Goal: Information Seeking & Learning: Learn about a topic

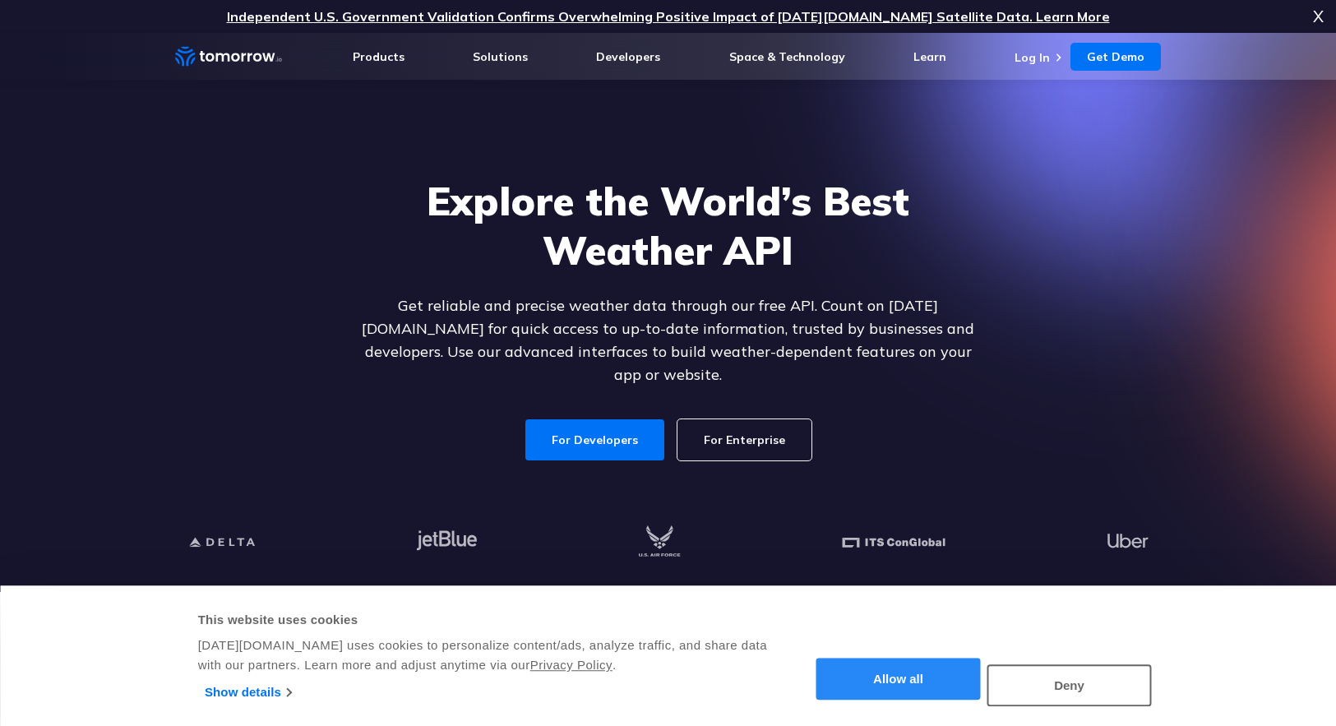
click at [880, 683] on button "Allow all" at bounding box center [898, 679] width 164 height 42
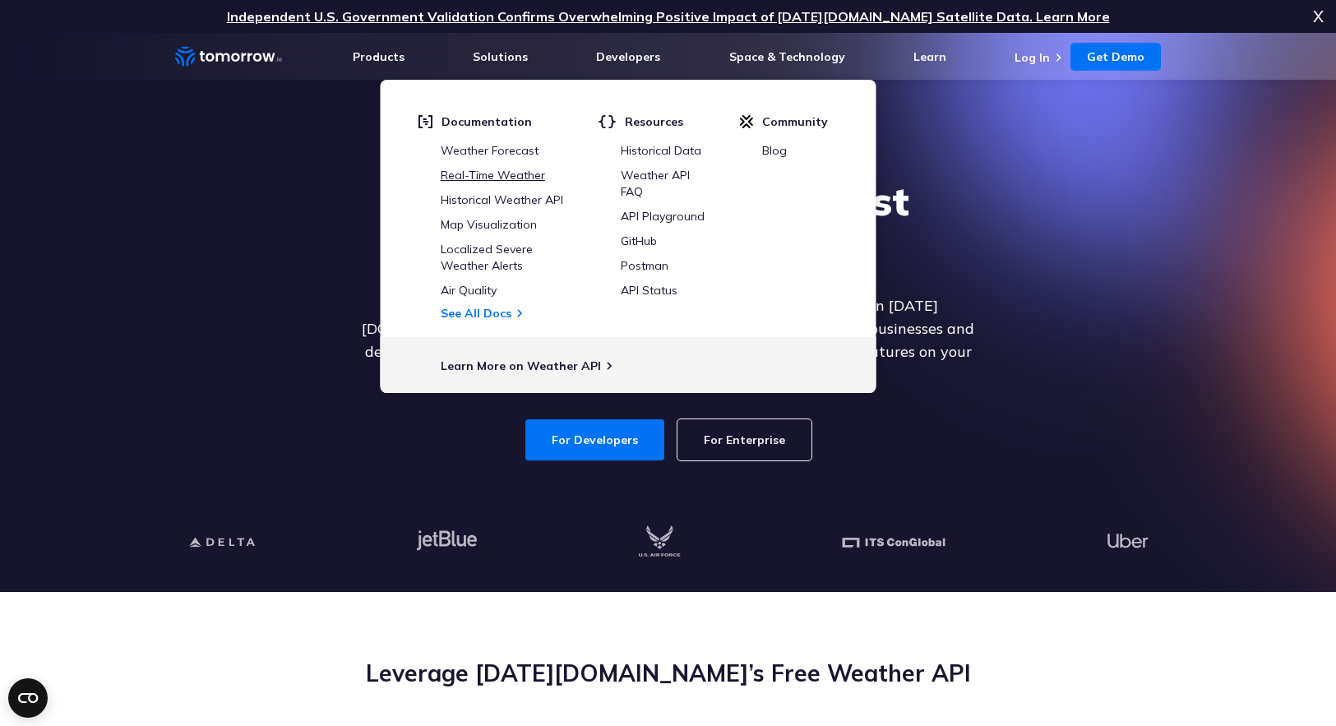
click at [496, 175] on link "Real-Time Weather" at bounding box center [493, 175] width 104 height 15
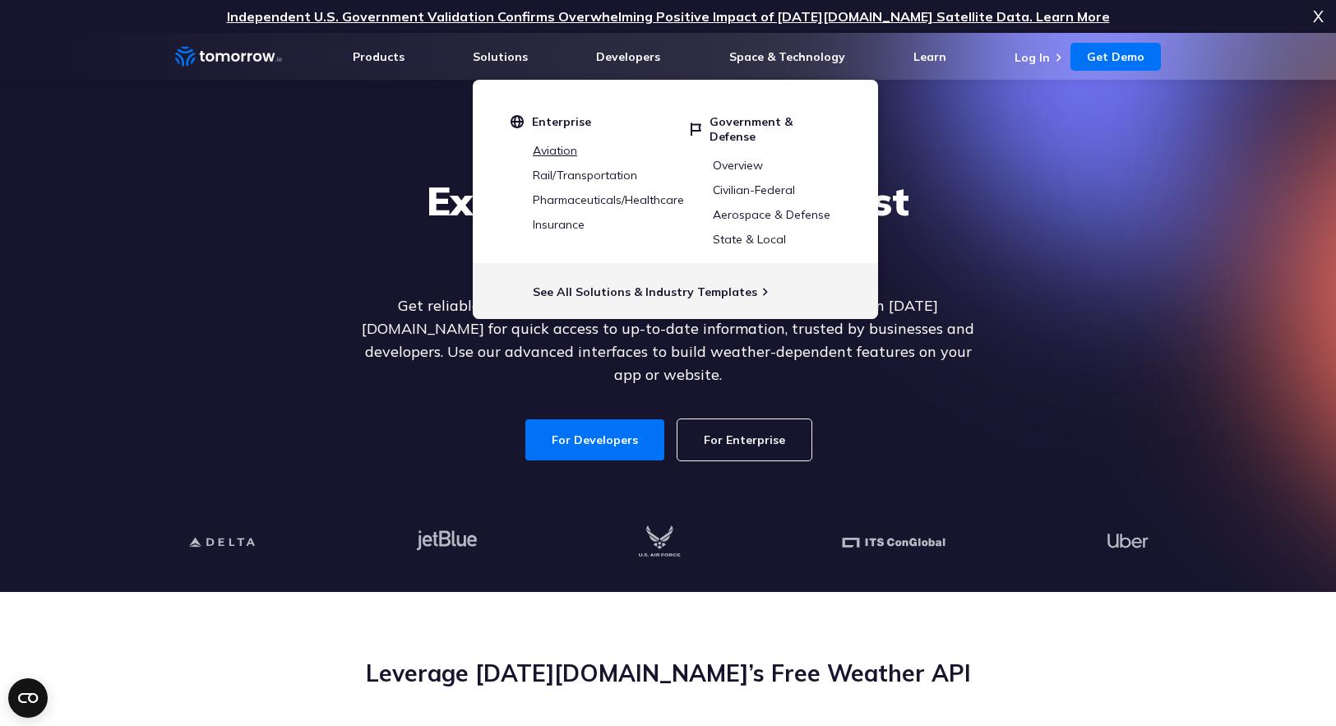
click at [547, 146] on link "Aviation" at bounding box center [555, 150] width 44 height 15
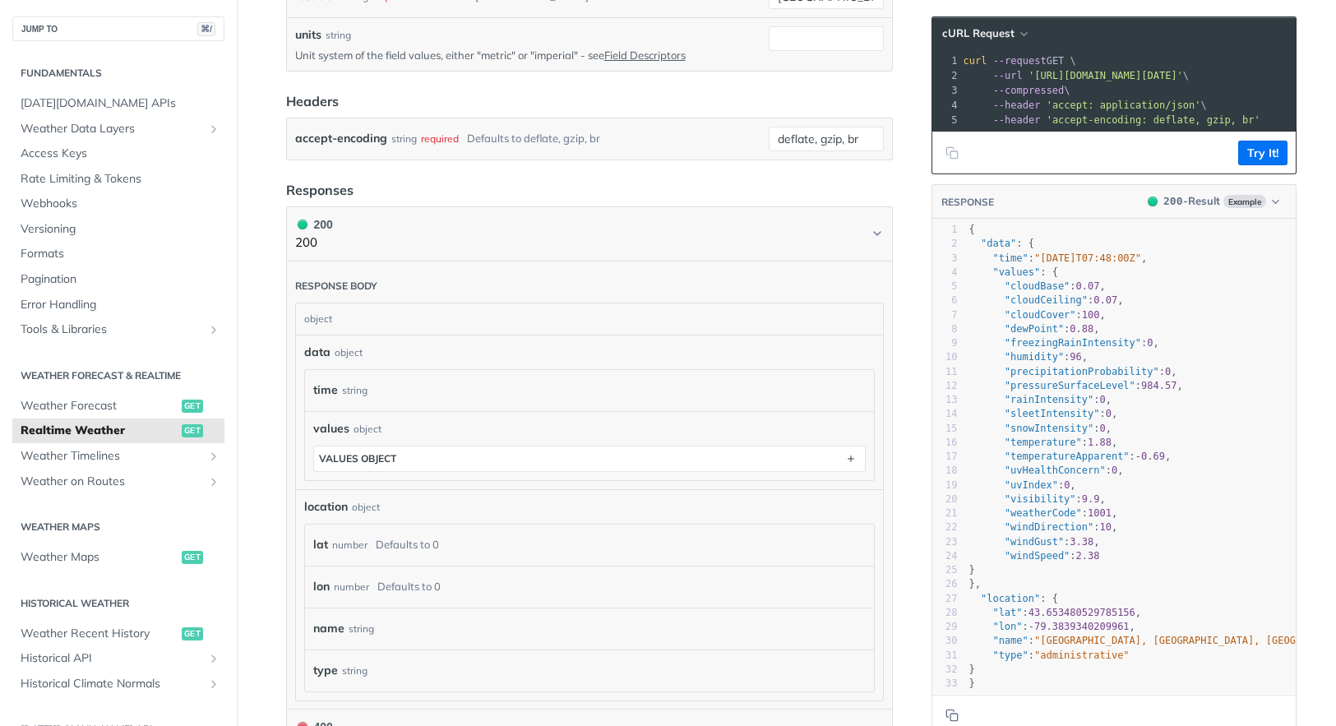
scroll to position [574, 0]
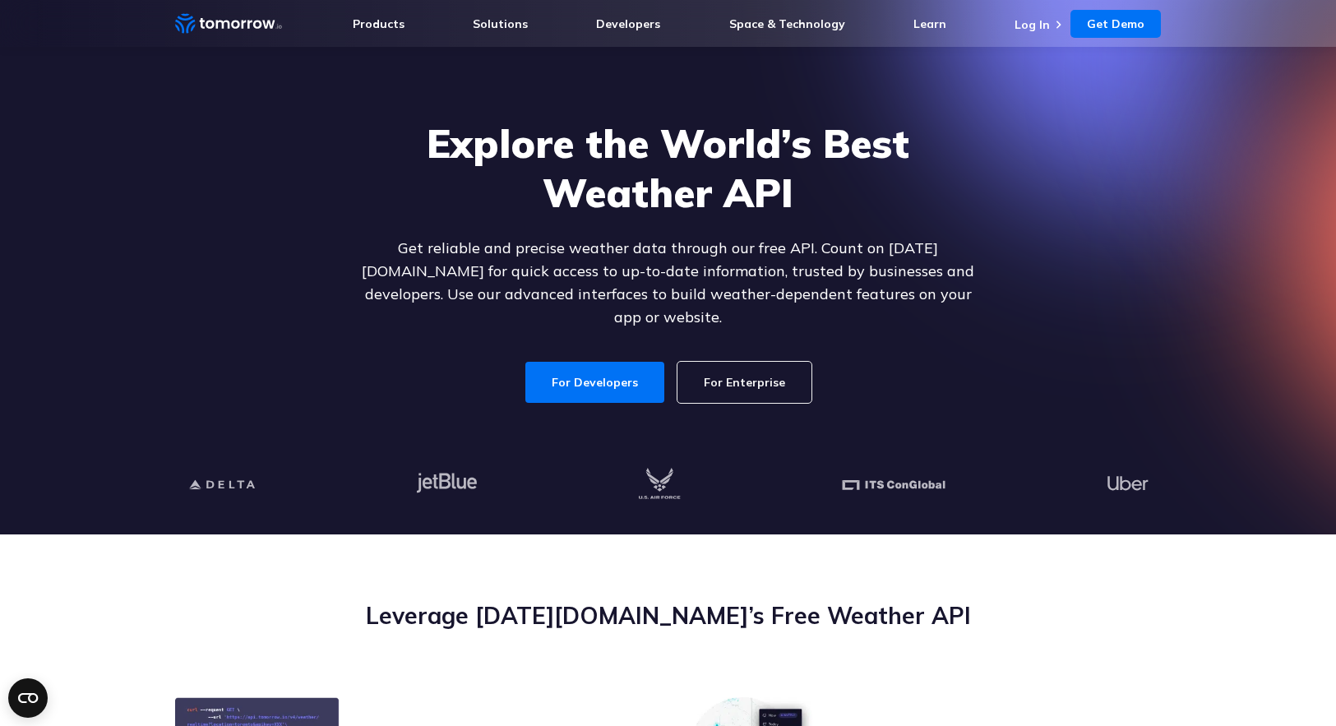
scroll to position [58, 0]
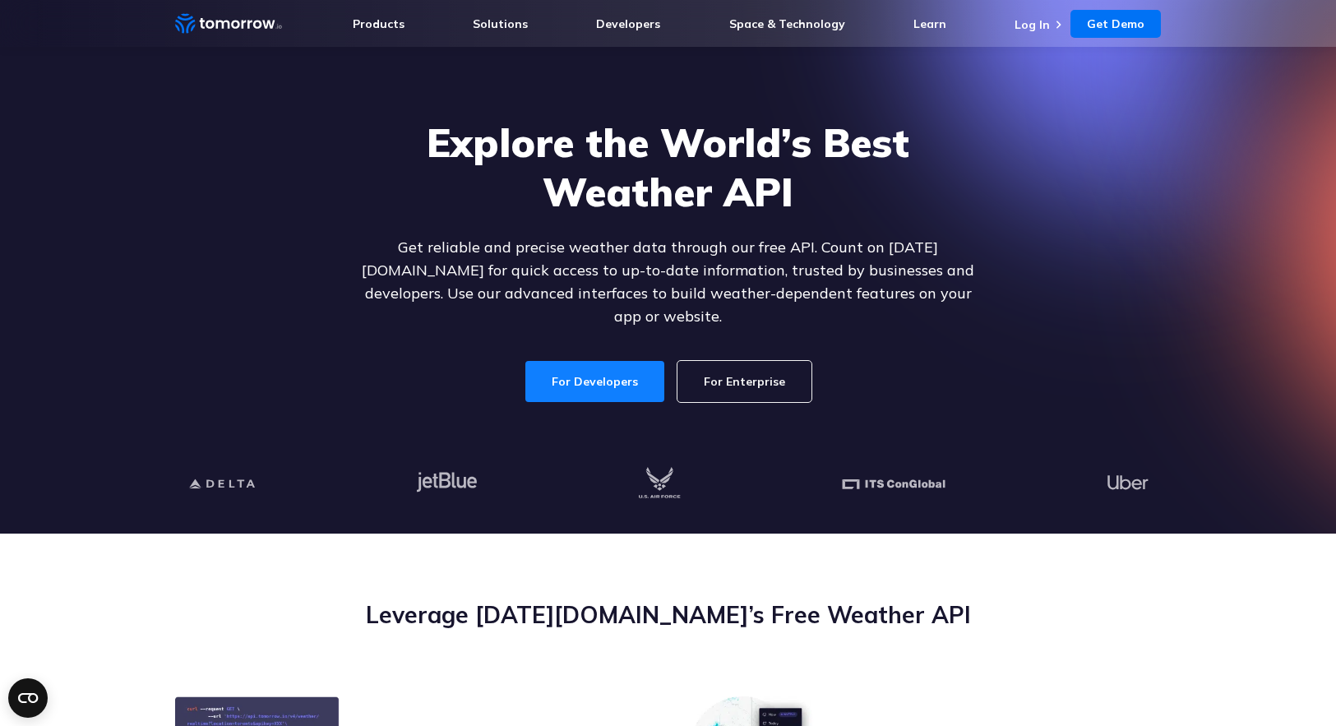
click at [595, 361] on link "For Developers" at bounding box center [594, 381] width 139 height 41
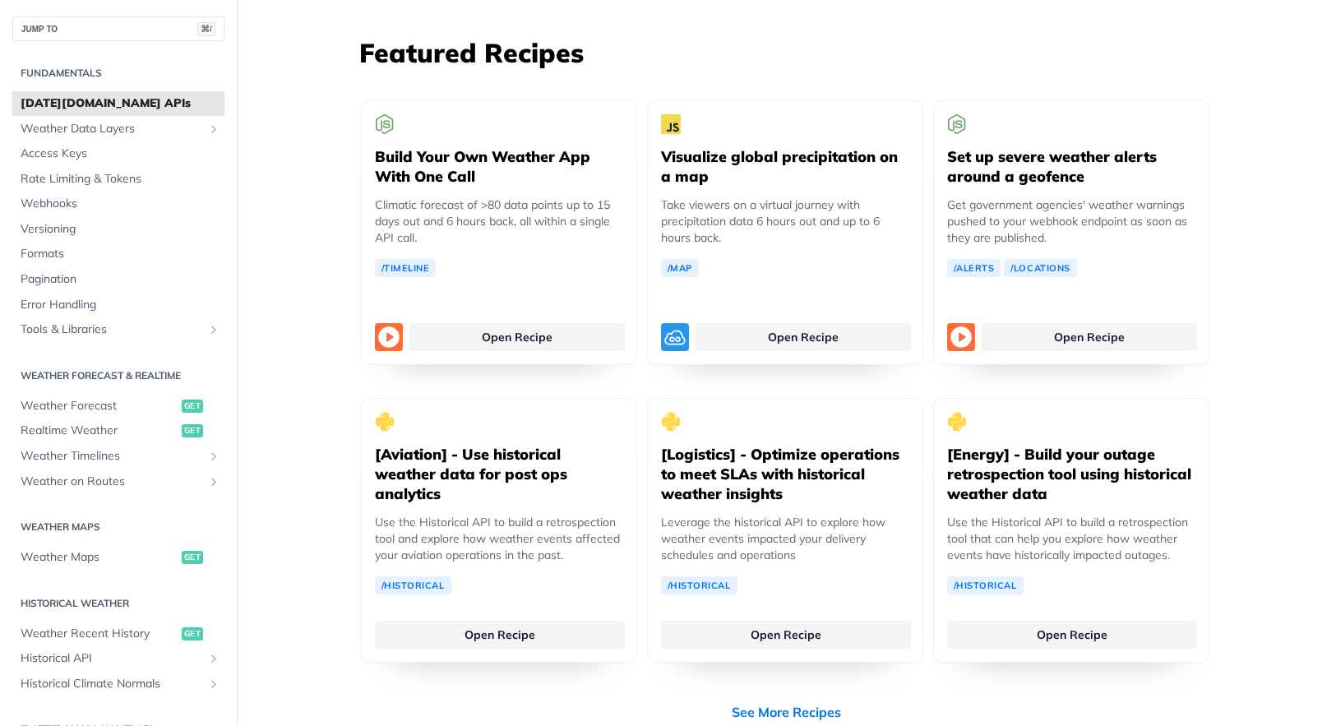
scroll to position [3040, 0]
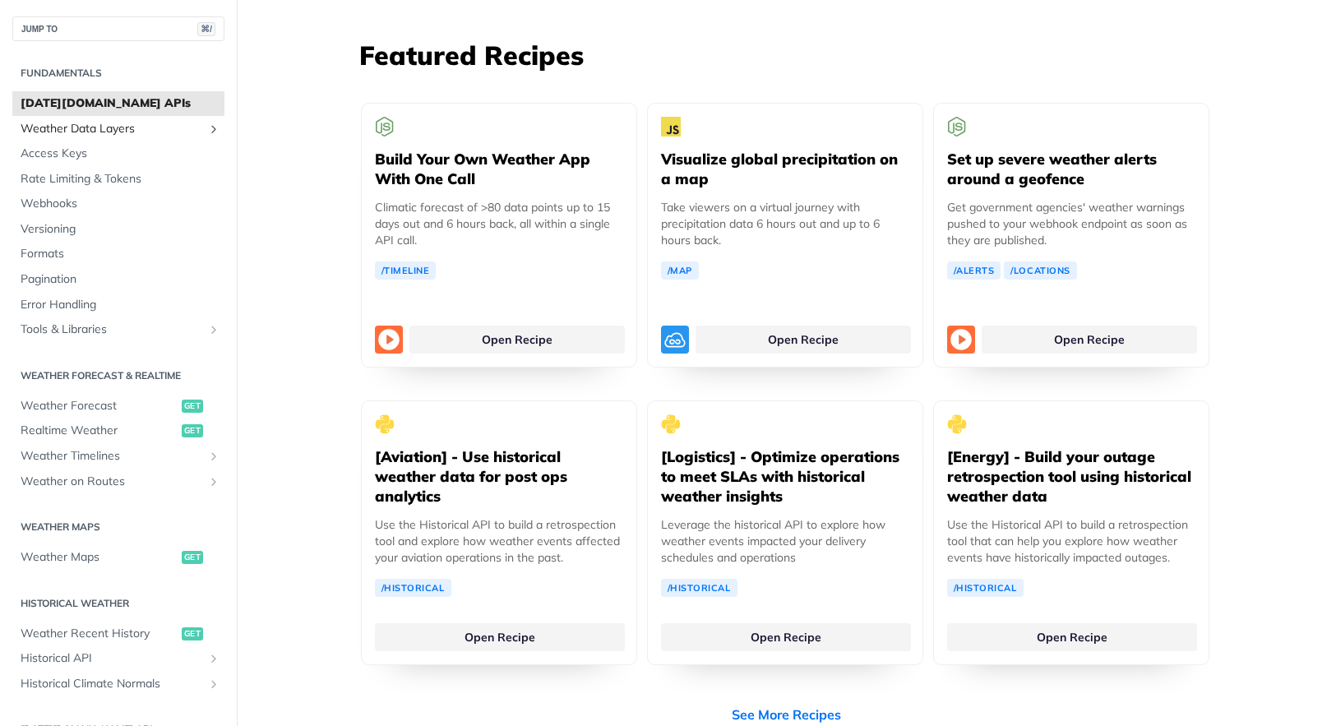
click at [167, 127] on span "Weather Data Layers" at bounding box center [112, 129] width 182 height 16
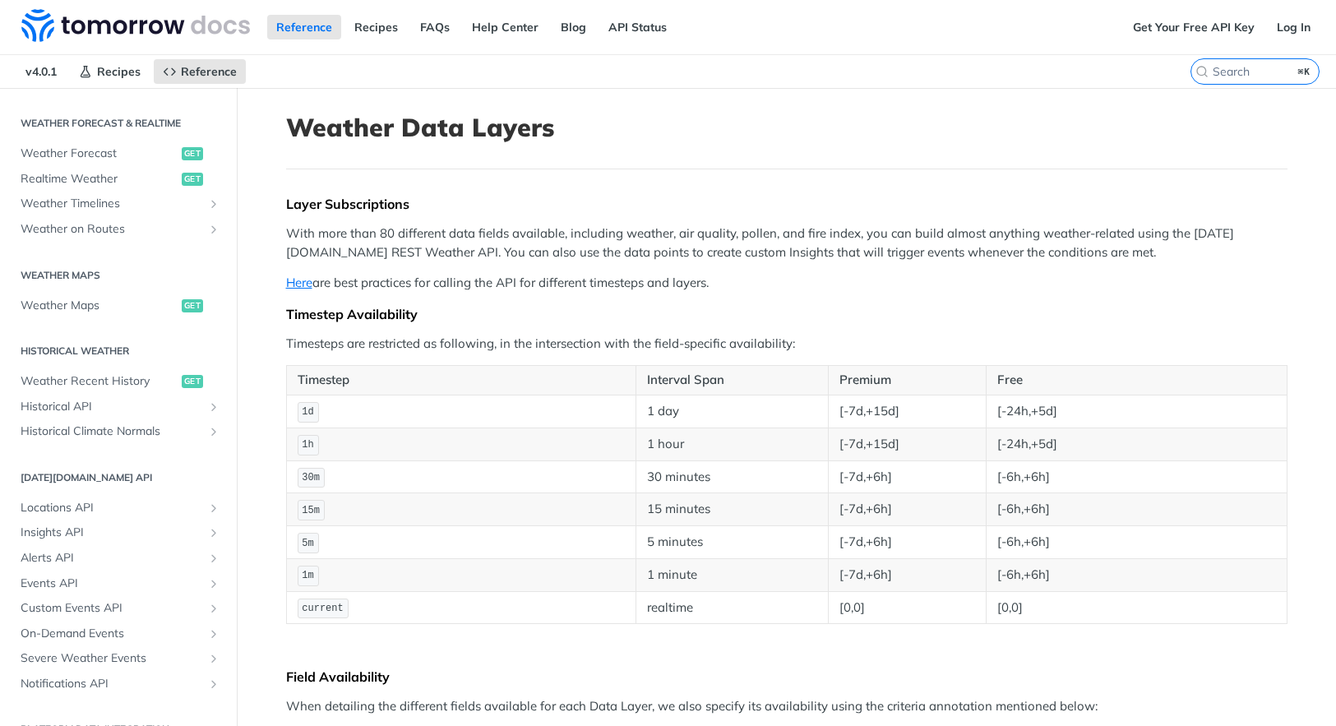
scroll to position [747, 0]
click at [81, 152] on span "Weather Forecast" at bounding box center [99, 150] width 157 height 16
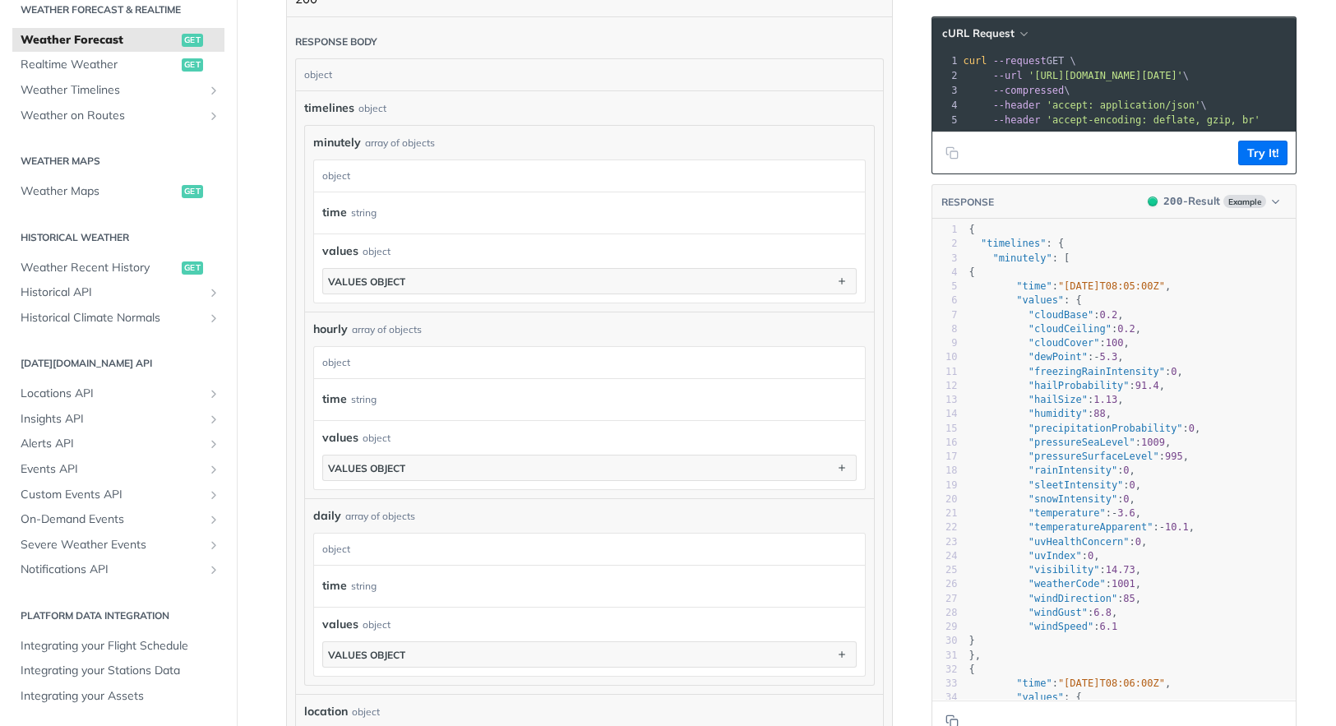
scroll to position [921, 0]
click at [84, 191] on span "Weather Maps" at bounding box center [99, 191] width 157 height 16
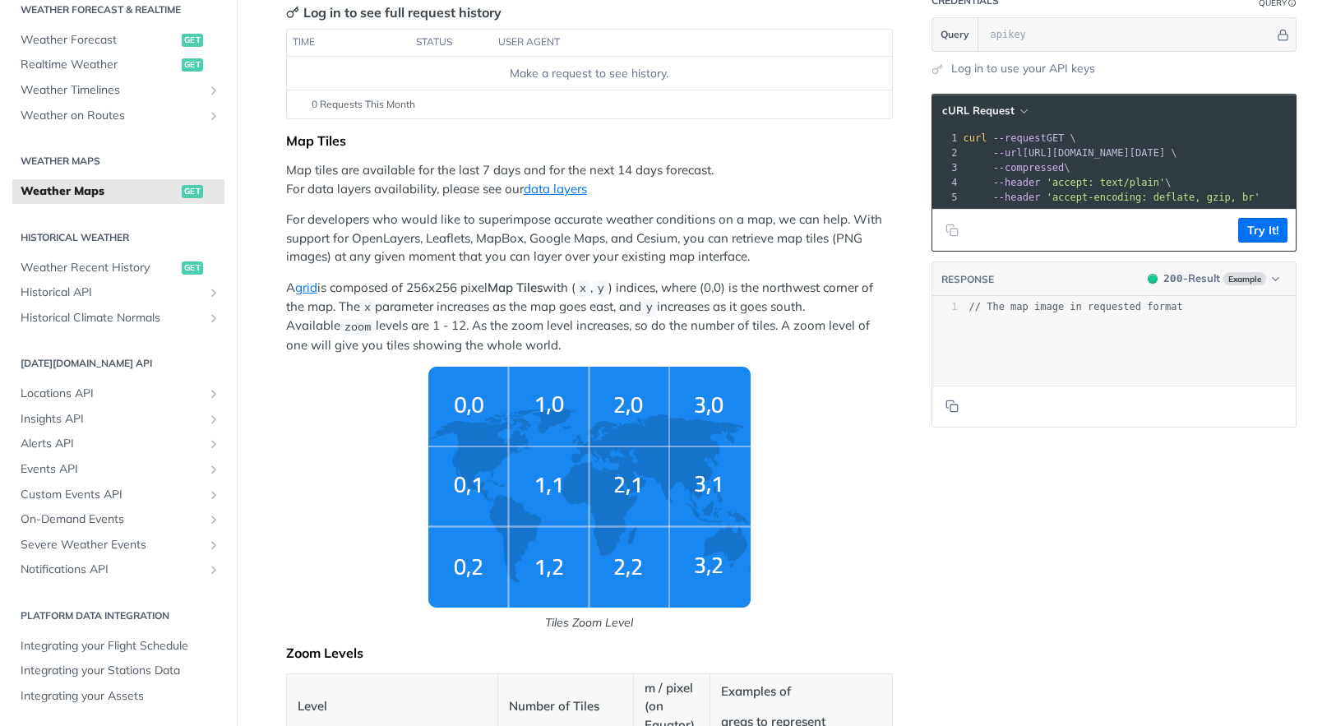
scroll to position [291, 0]
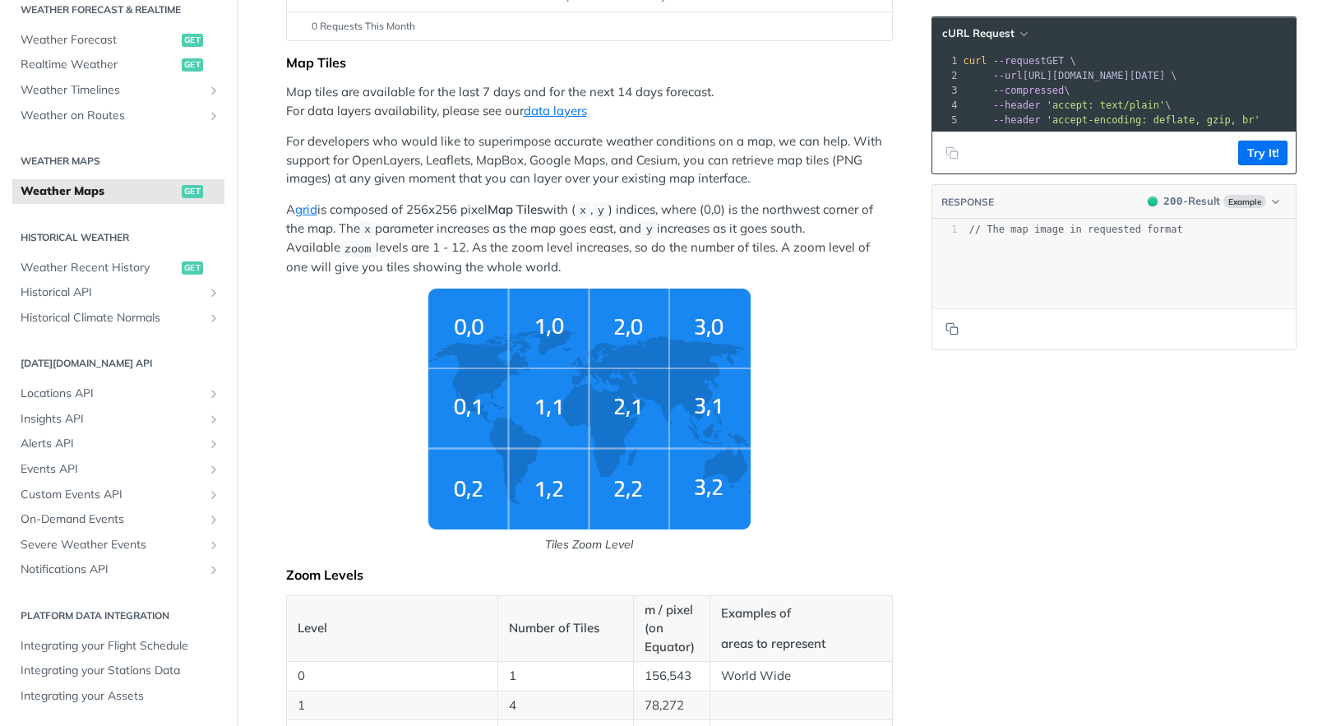
click at [469, 391] on img "Tiles Zoom Level" at bounding box center [589, 409] width 322 height 241
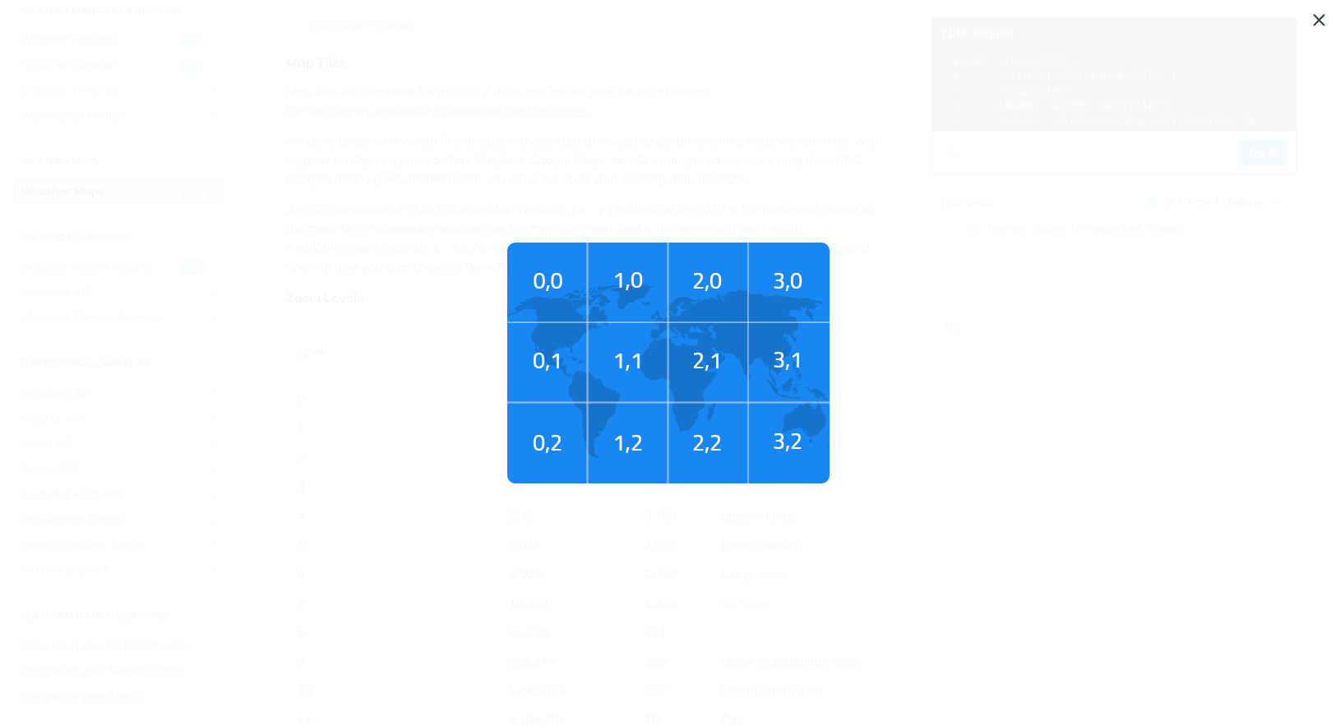
click at [635, 358] on img "Tiles Zoom Level" at bounding box center [668, 362] width 322 height 241
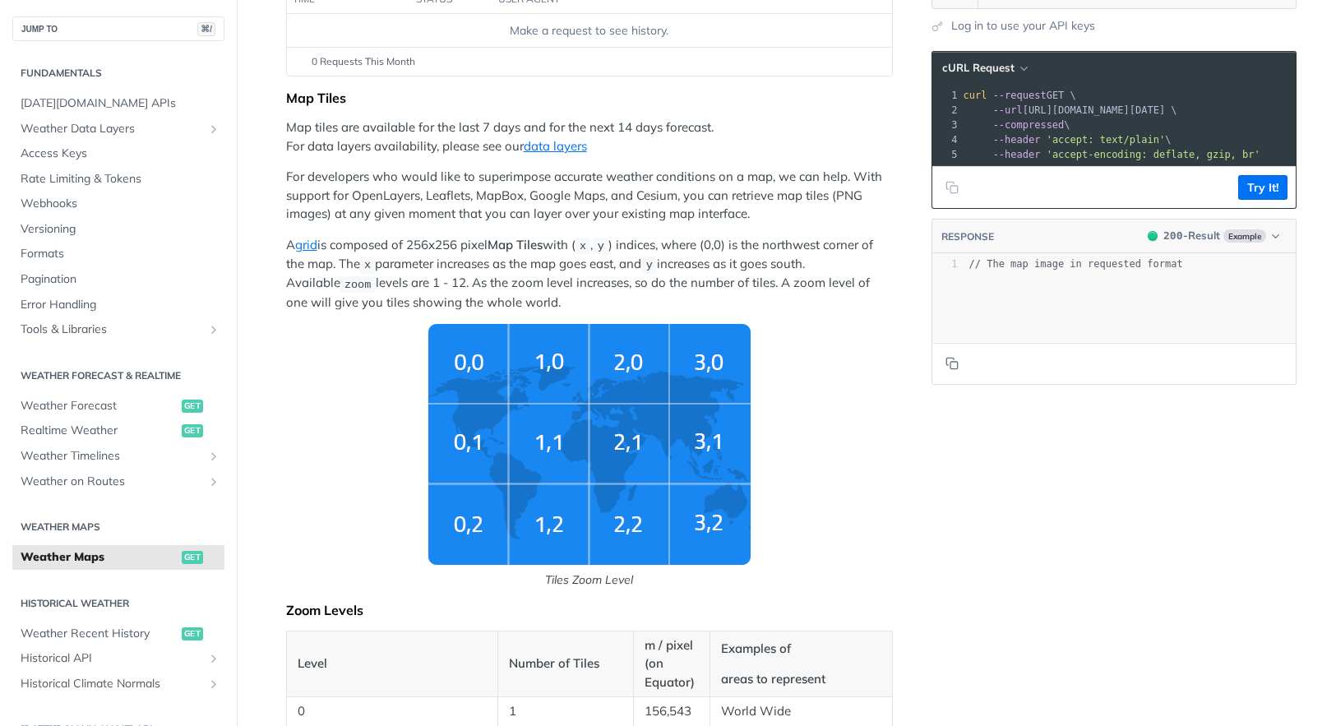
scroll to position [0, 0]
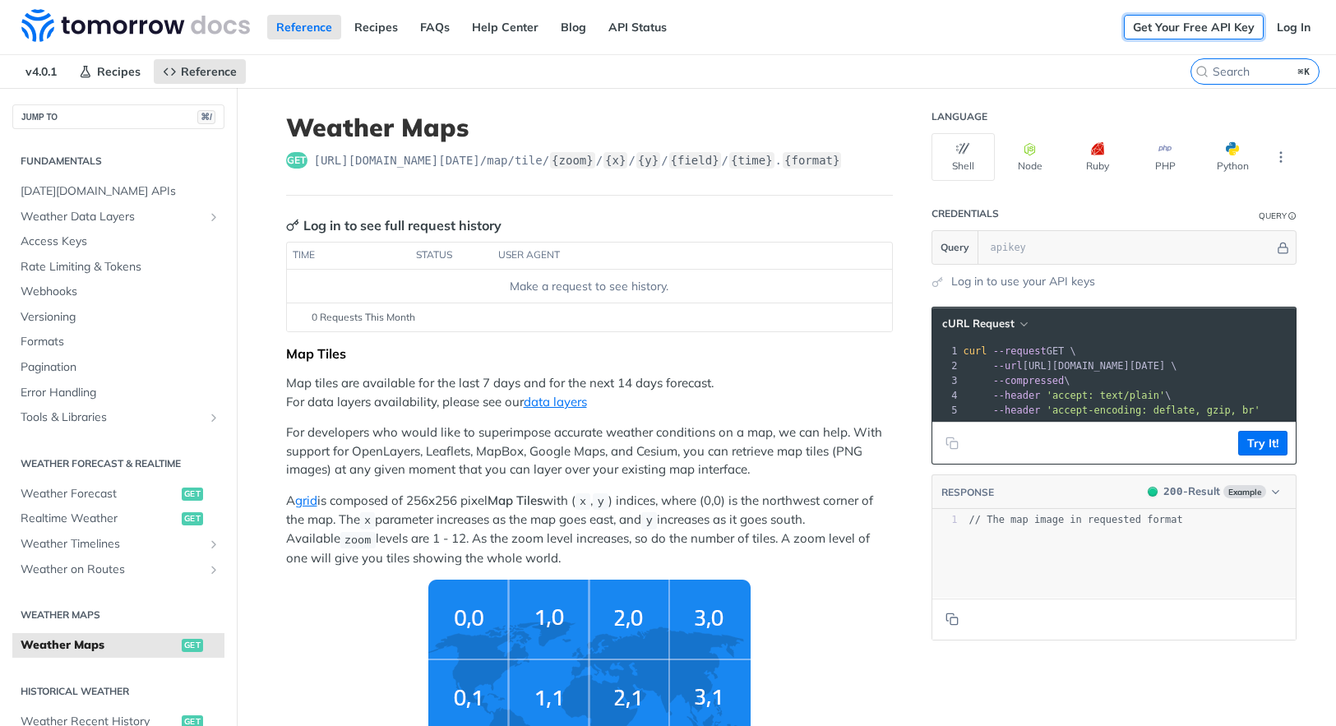
click at [1181, 25] on link "Get Your Free API Key" at bounding box center [1194, 27] width 140 height 25
click at [1180, 34] on link "Get Your Free API Key" at bounding box center [1194, 27] width 140 height 25
click at [635, 29] on link "API Status" at bounding box center [637, 27] width 76 height 25
click at [374, 24] on link "Recipes" at bounding box center [376, 27] width 62 height 25
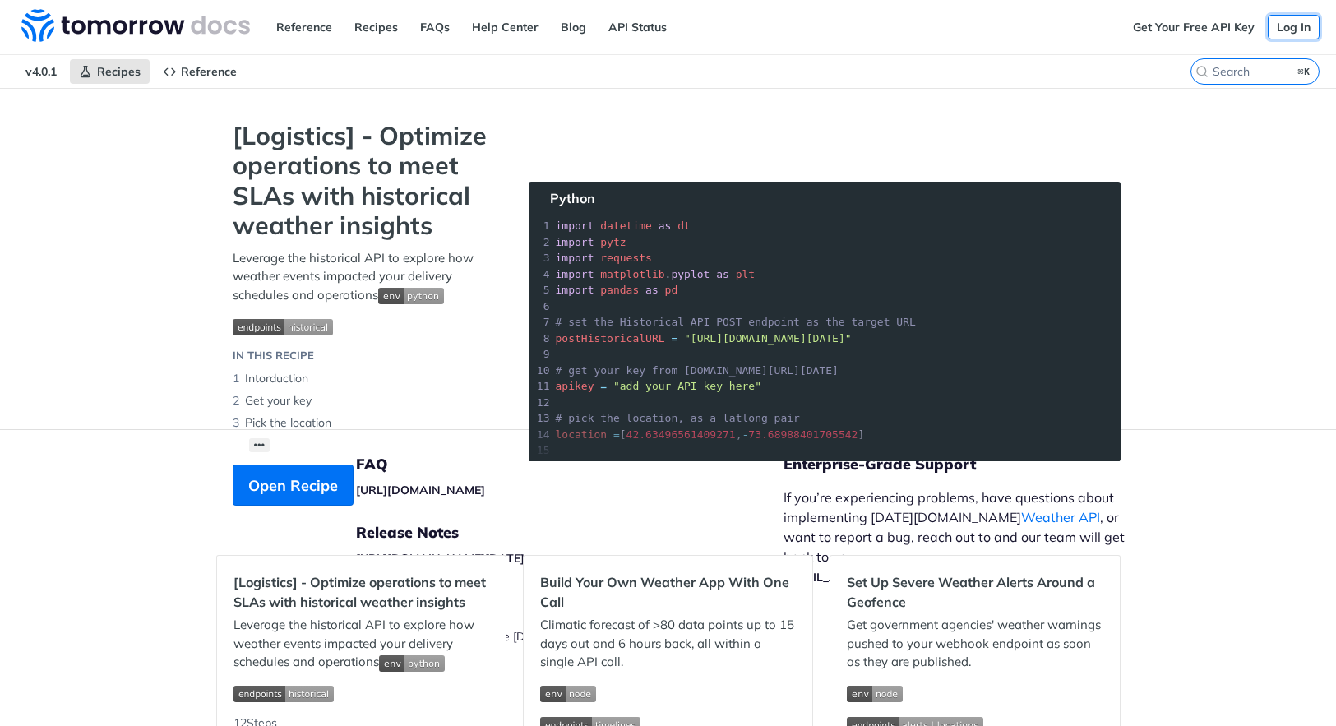
click at [1297, 30] on link "Log In" at bounding box center [1294, 27] width 52 height 25
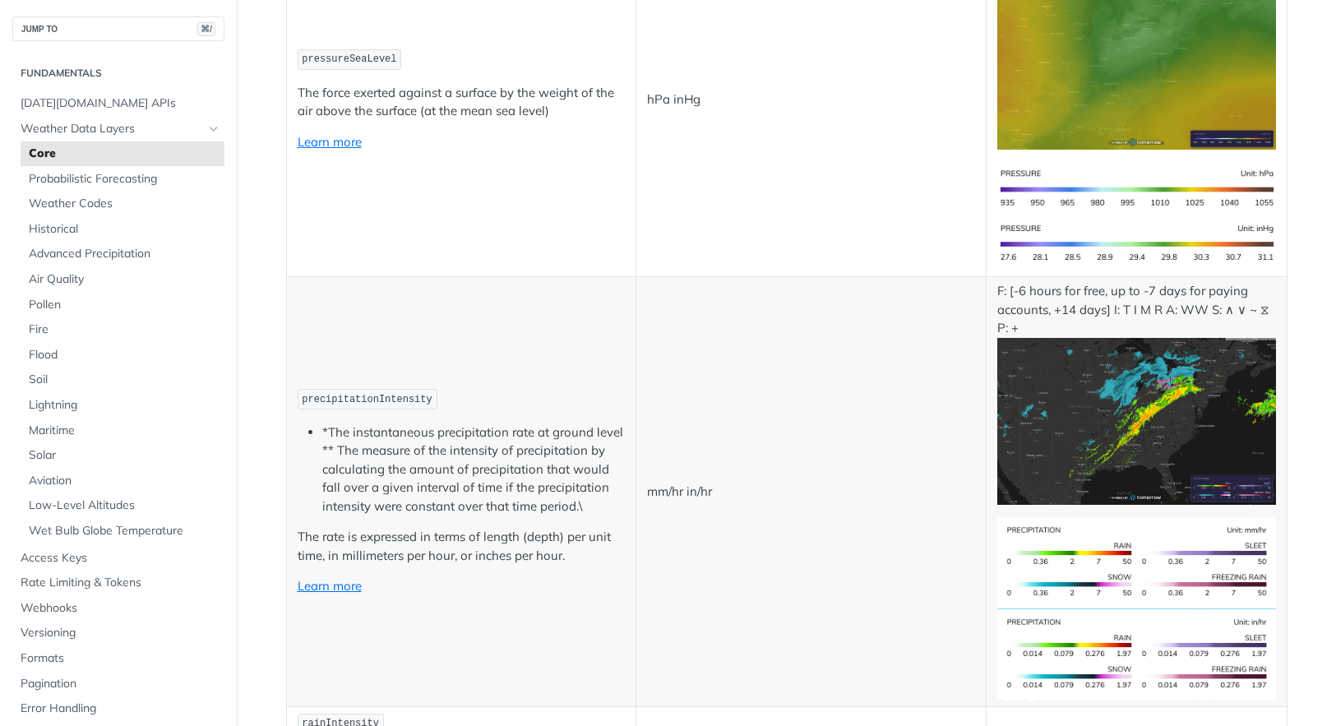
scroll to position [2864, 0]
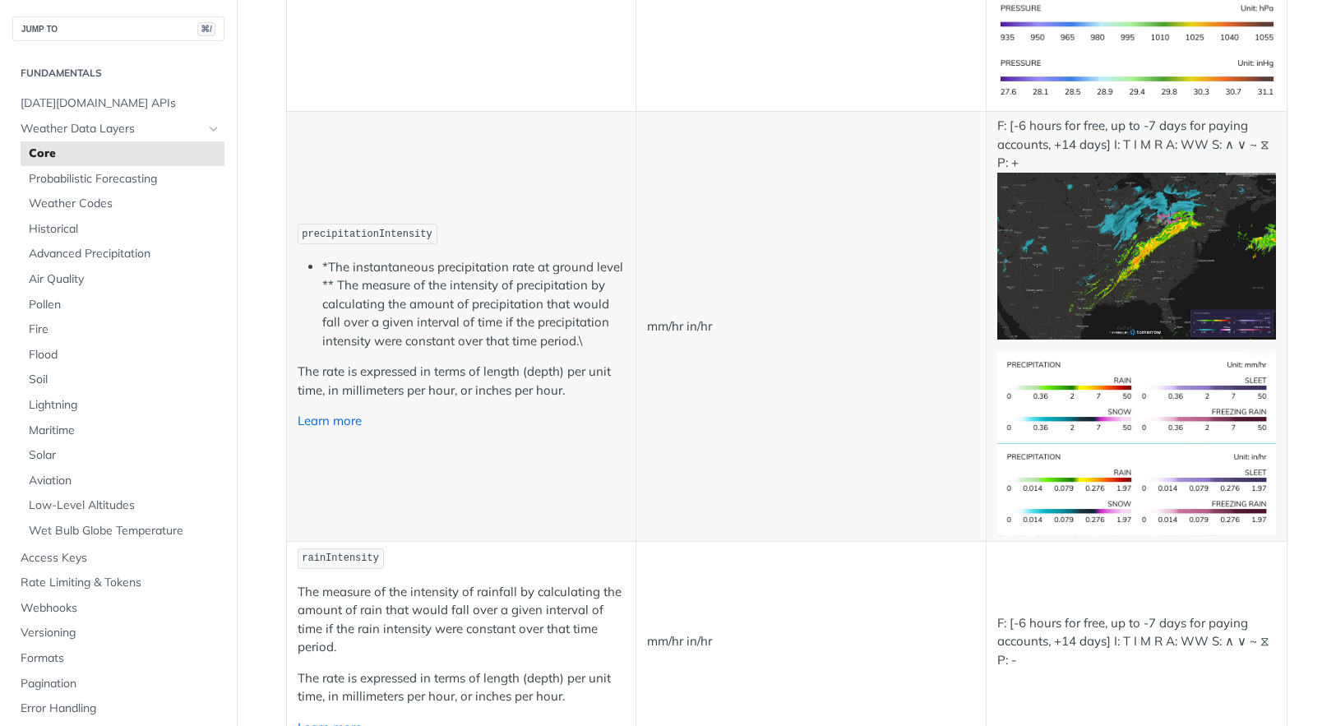
click at [330, 415] on link "Learn more" at bounding box center [330, 421] width 64 height 16
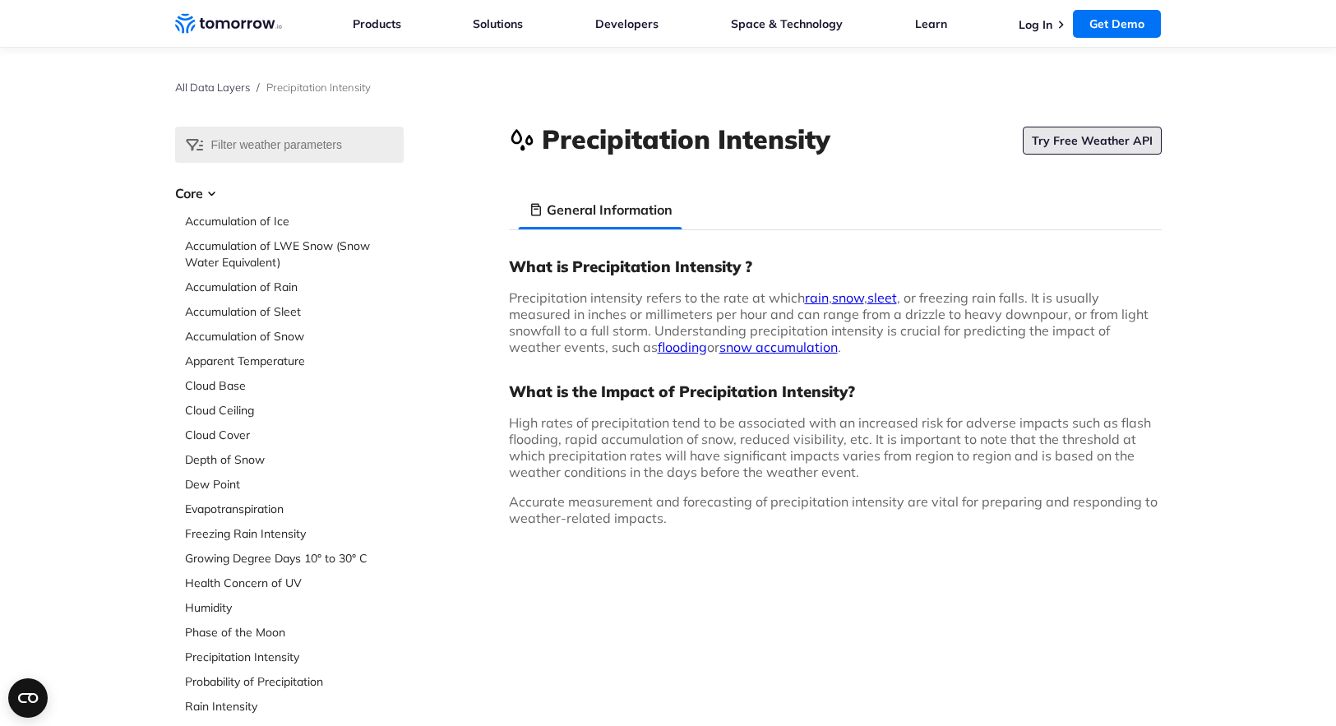
click at [1074, 138] on link "Try Free Weather API" at bounding box center [1092, 141] width 139 height 28
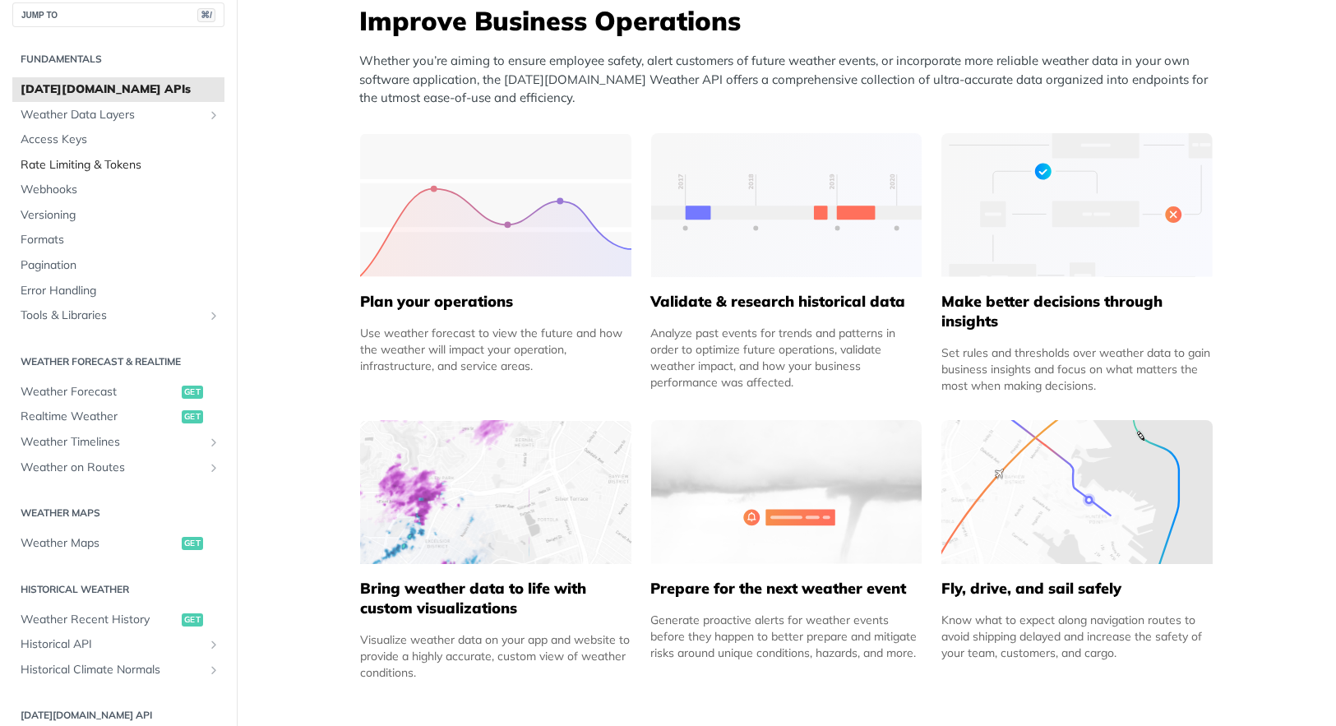
scroll to position [17, 0]
click at [215, 114] on icon "Show subpages for Weather Data Layers" at bounding box center [213, 111] width 13 height 13
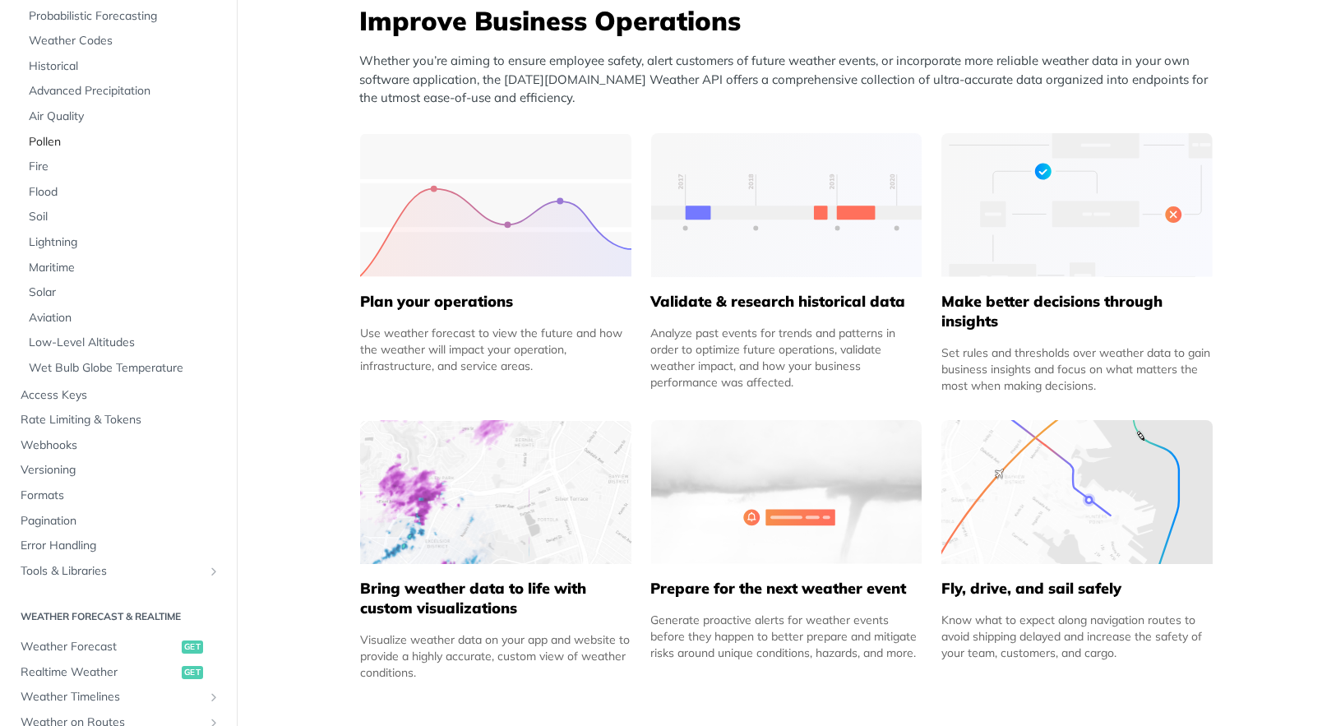
scroll to position [136, 0]
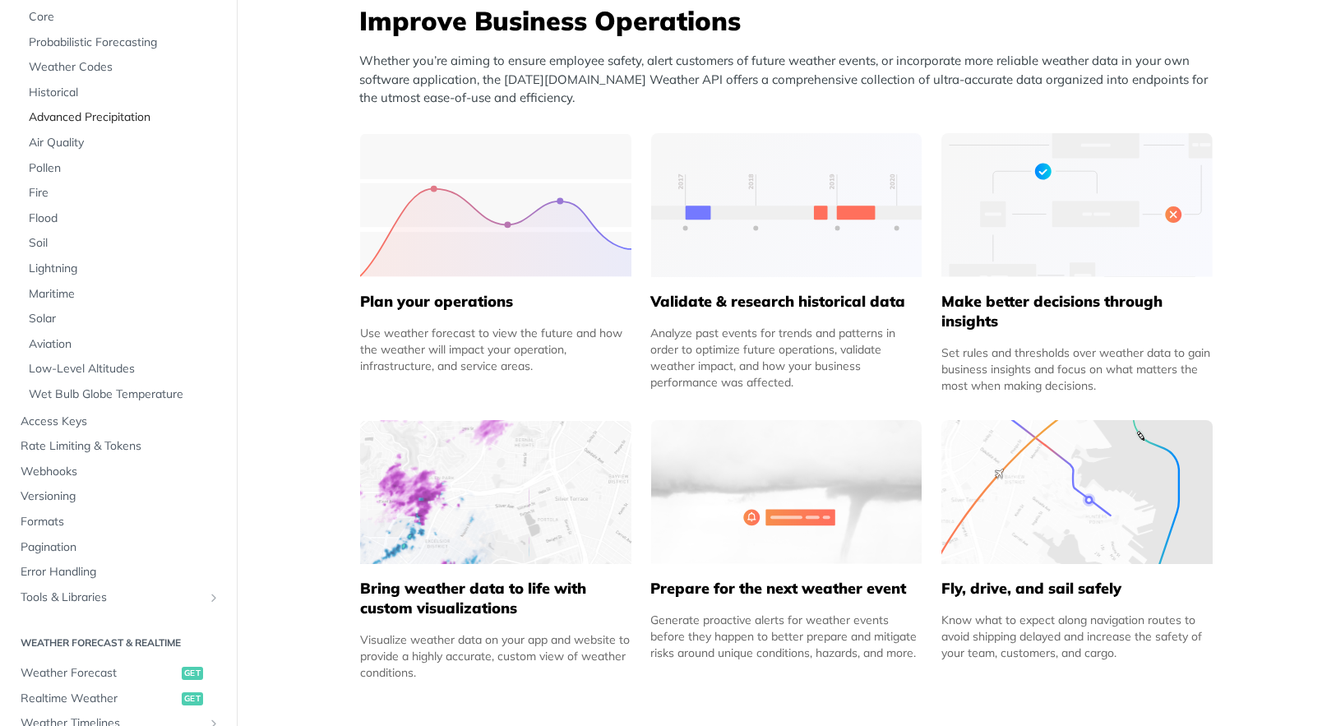
click at [109, 118] on span "Advanced Precipitation" at bounding box center [125, 117] width 192 height 16
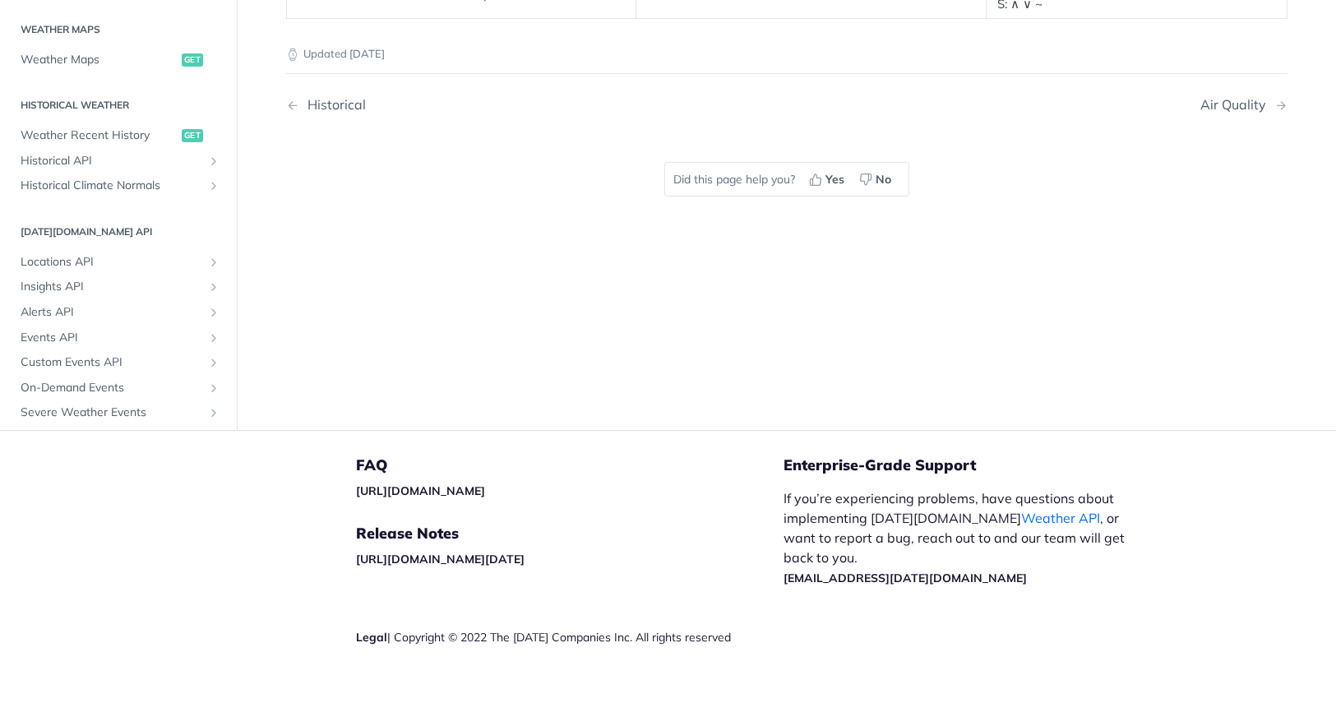
scroll to position [610, 0]
click at [59, 53] on span "Weather Maps" at bounding box center [99, 56] width 157 height 16
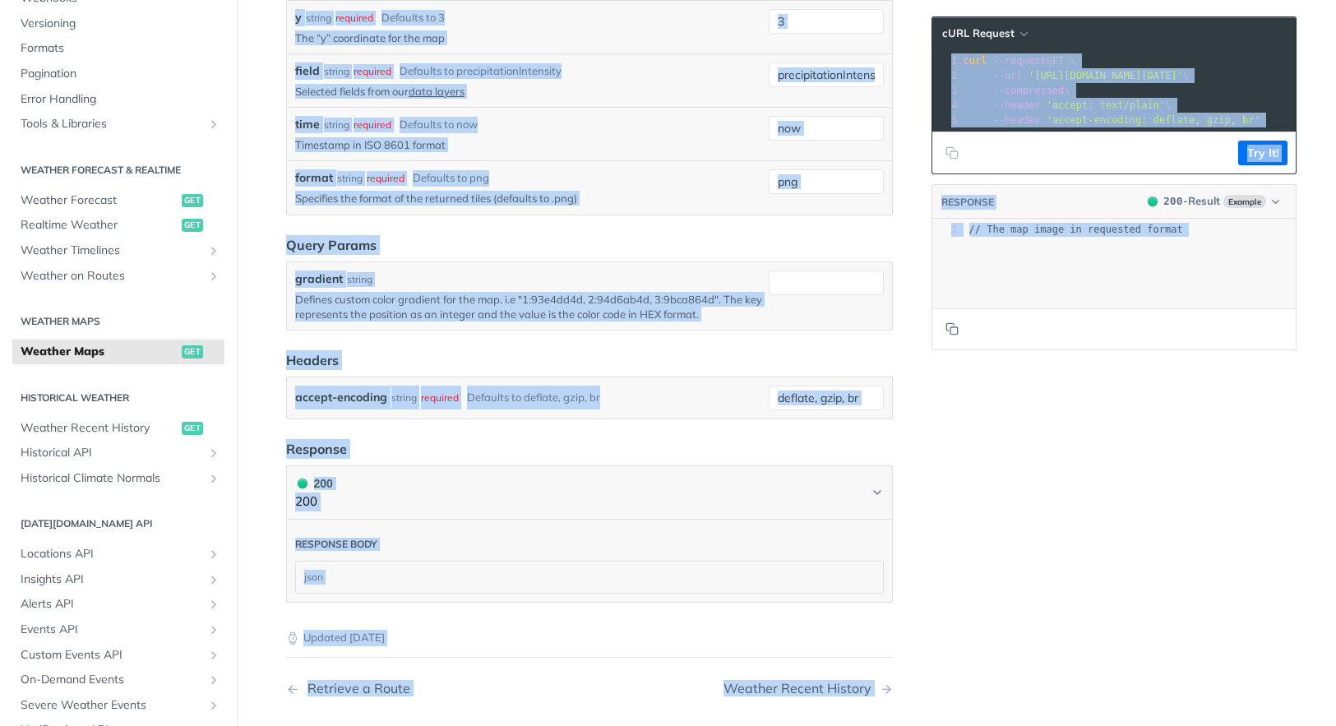
scroll to position [2344, 0]
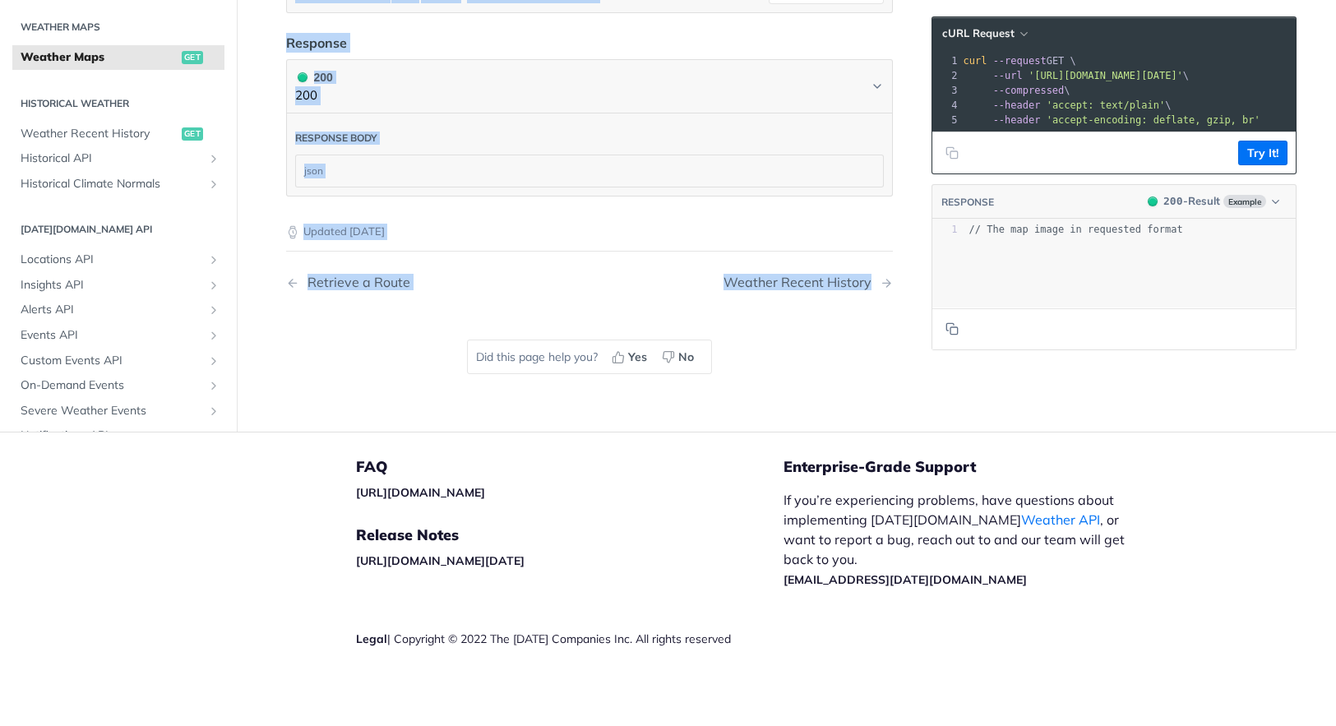
drag, startPoint x: 280, startPoint y: 126, endPoint x: 898, endPoint y: 287, distance: 638.0
copy article "Weather Maps get [URL][DOMAIN_NAME][DATE] /map/tile/ {zoom} / {x} / {y} / {fiel…"
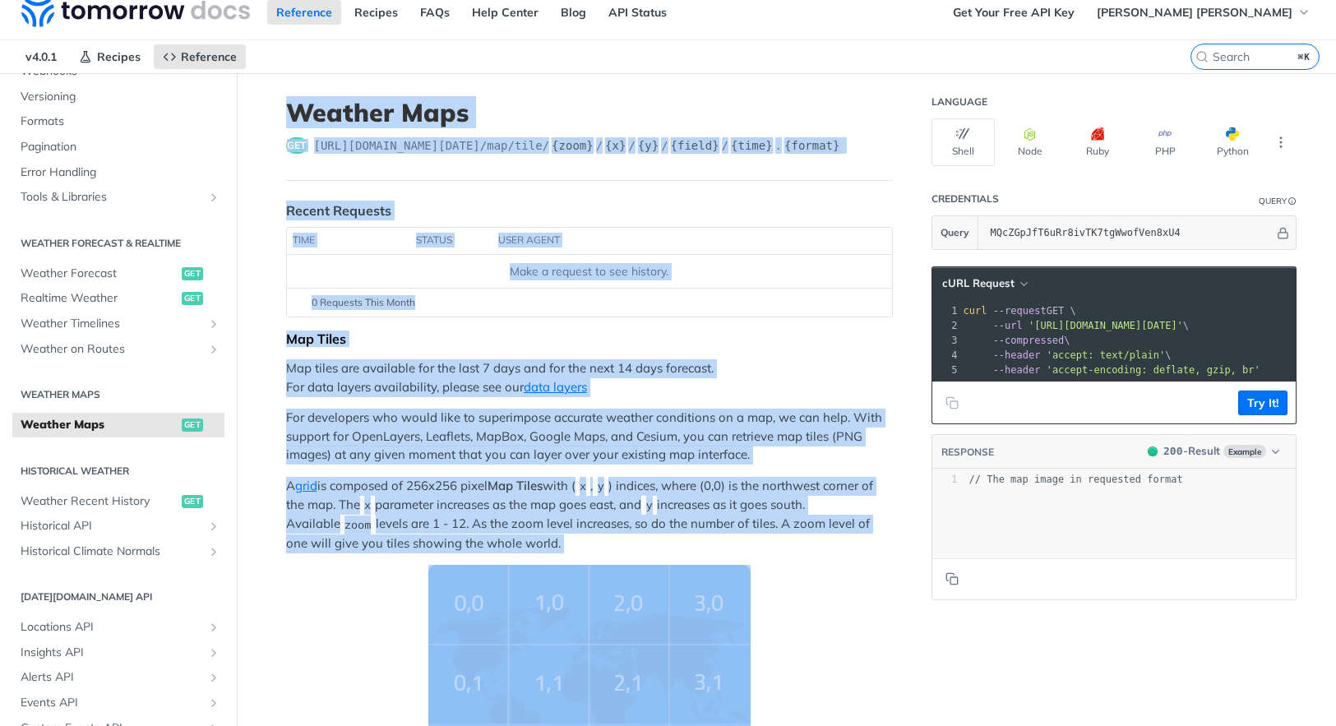
scroll to position [0, 0]
